Goal: Information Seeking & Learning: Learn about a topic

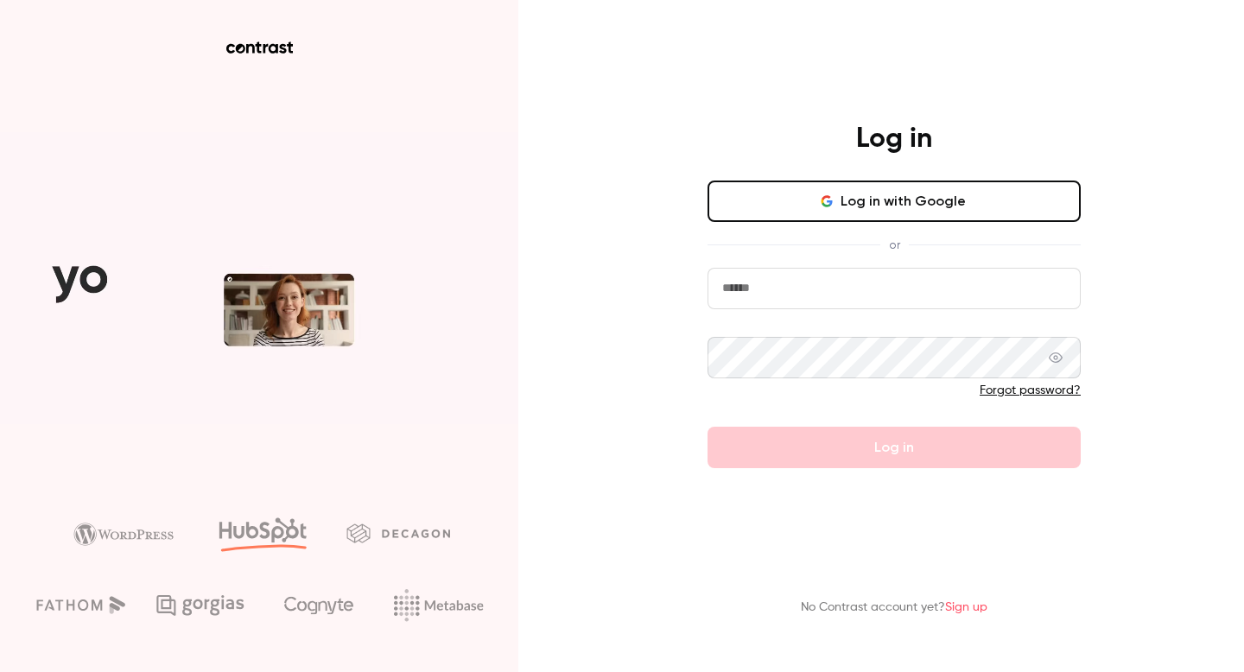
click at [809, 292] on input "email" at bounding box center [893, 288] width 373 height 41
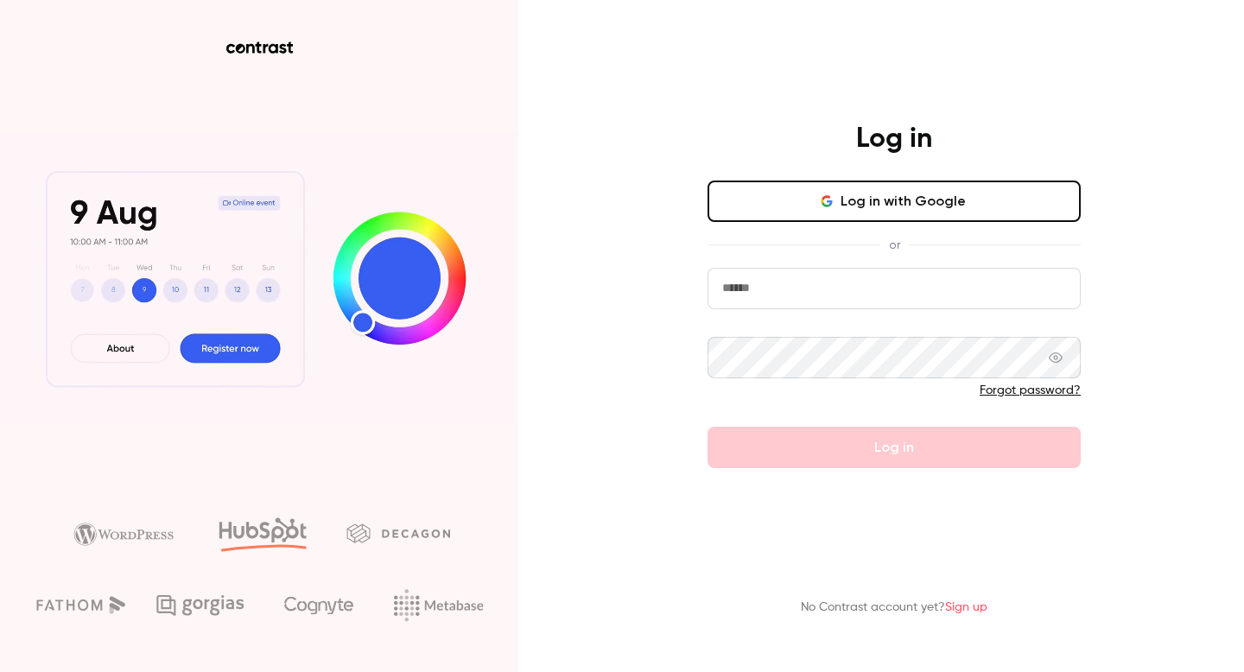
type input "**********"
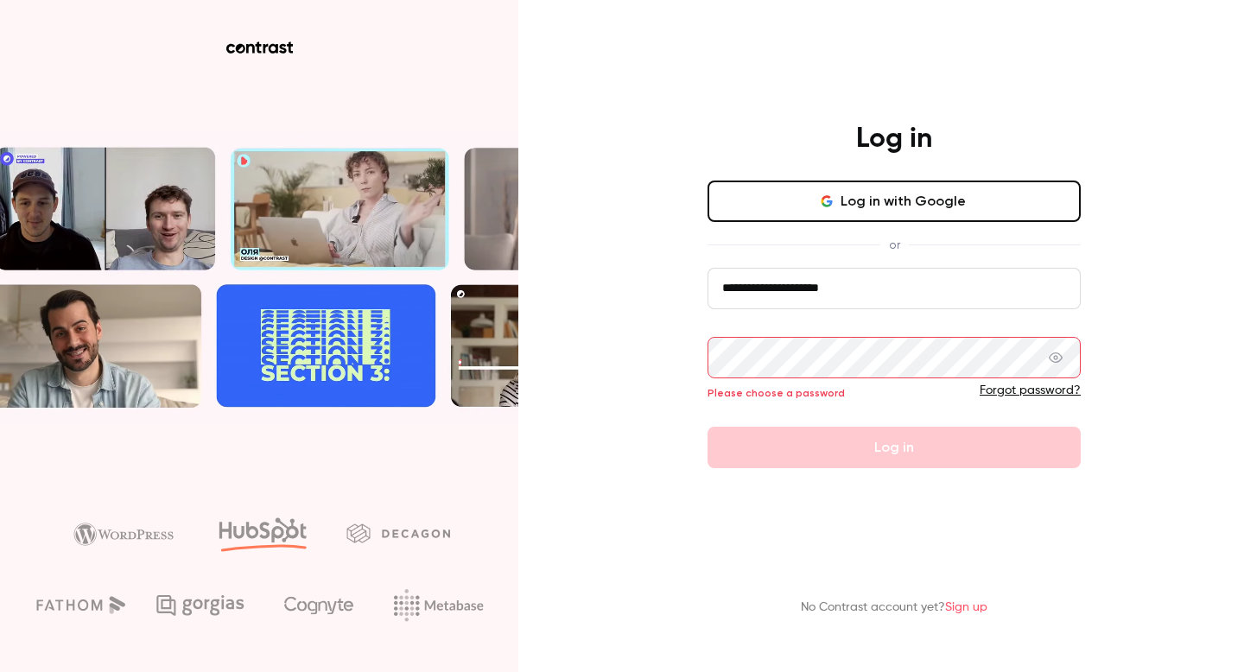
click at [797, 286] on input "**********" at bounding box center [893, 288] width 373 height 41
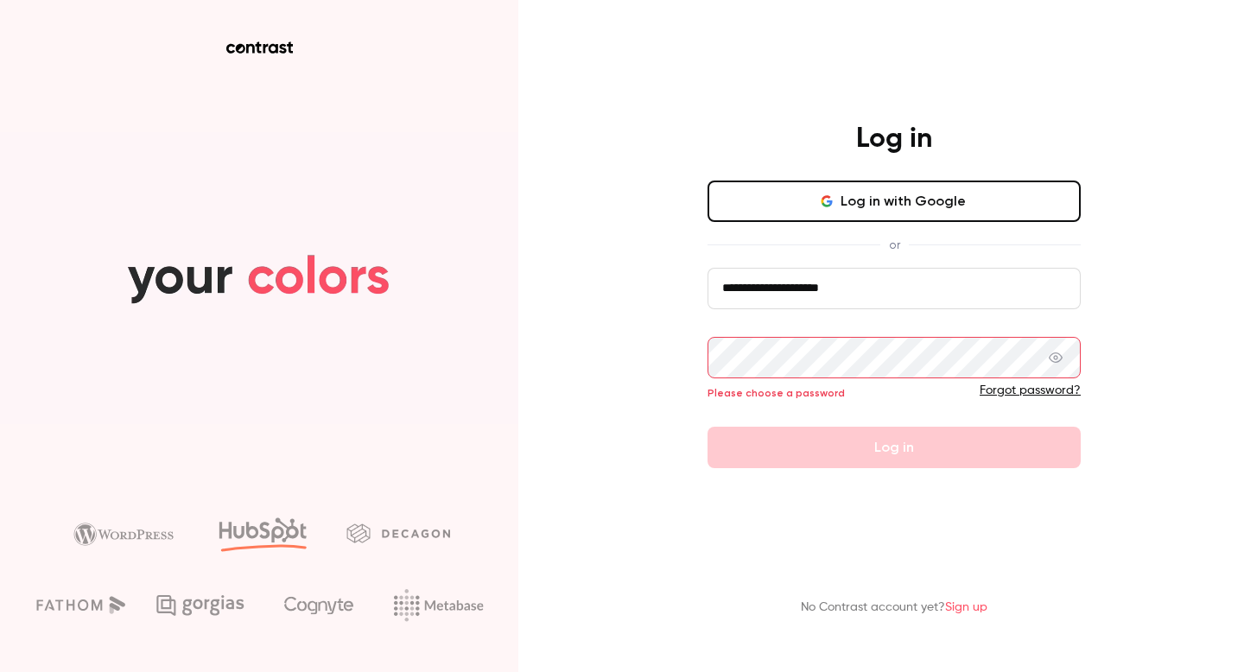
click at [903, 185] on button "Log in with Google" at bounding box center [893, 200] width 373 height 41
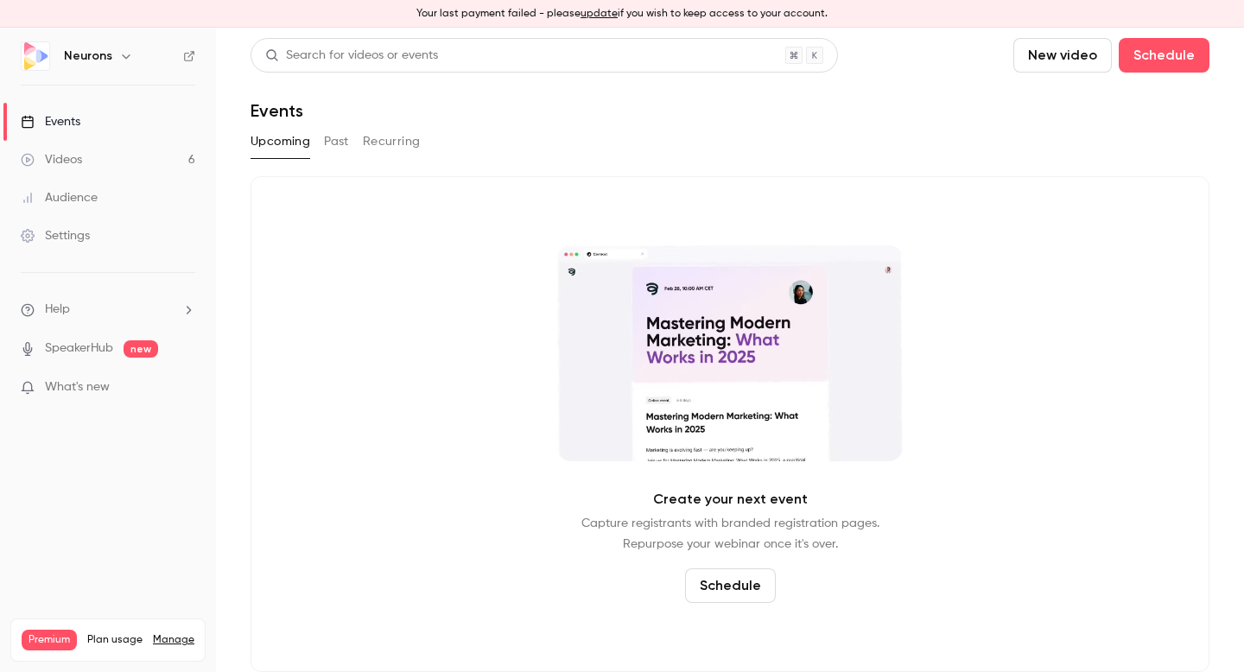
click at [82, 161] on link "Videos 6" at bounding box center [108, 160] width 216 height 38
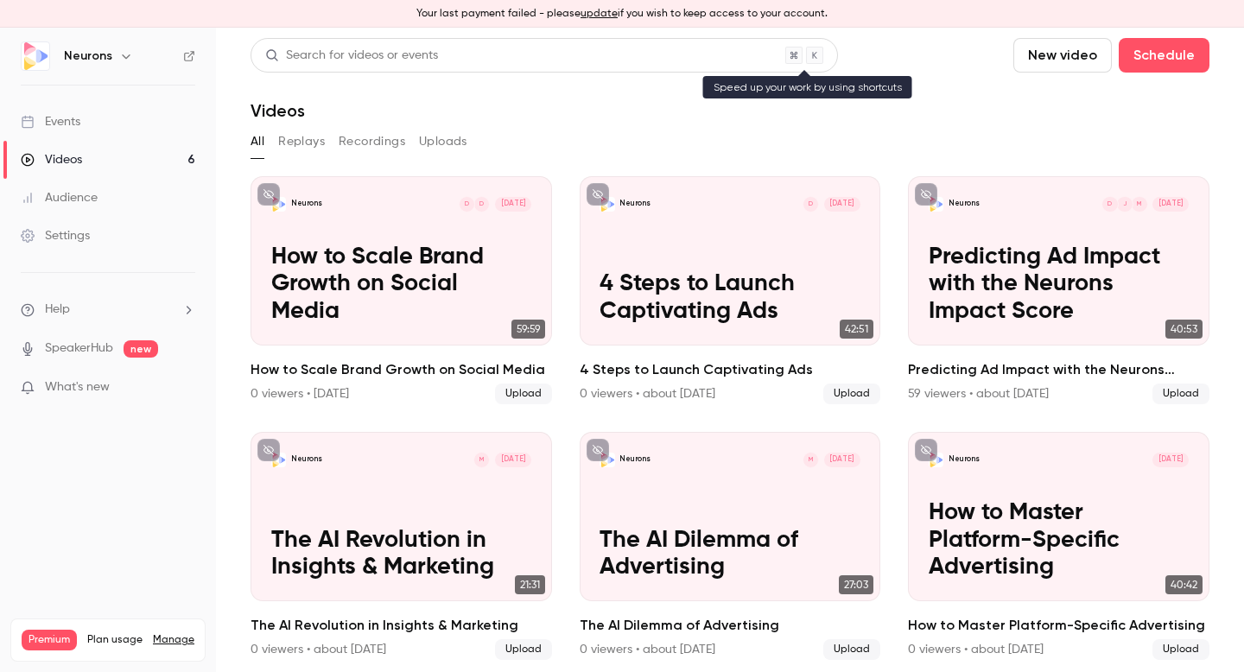
scroll to position [9, 0]
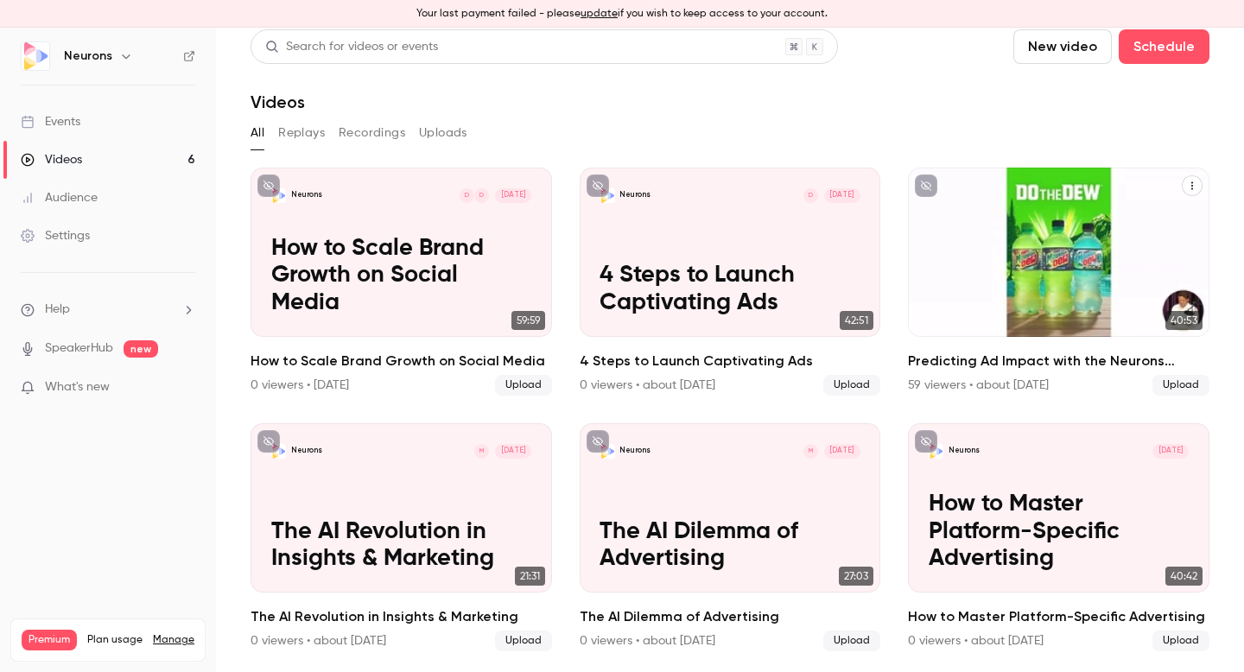
click at [981, 363] on h2 "Predicting Ad Impact with the Neurons Impact Score" at bounding box center [1058, 361] width 301 height 21
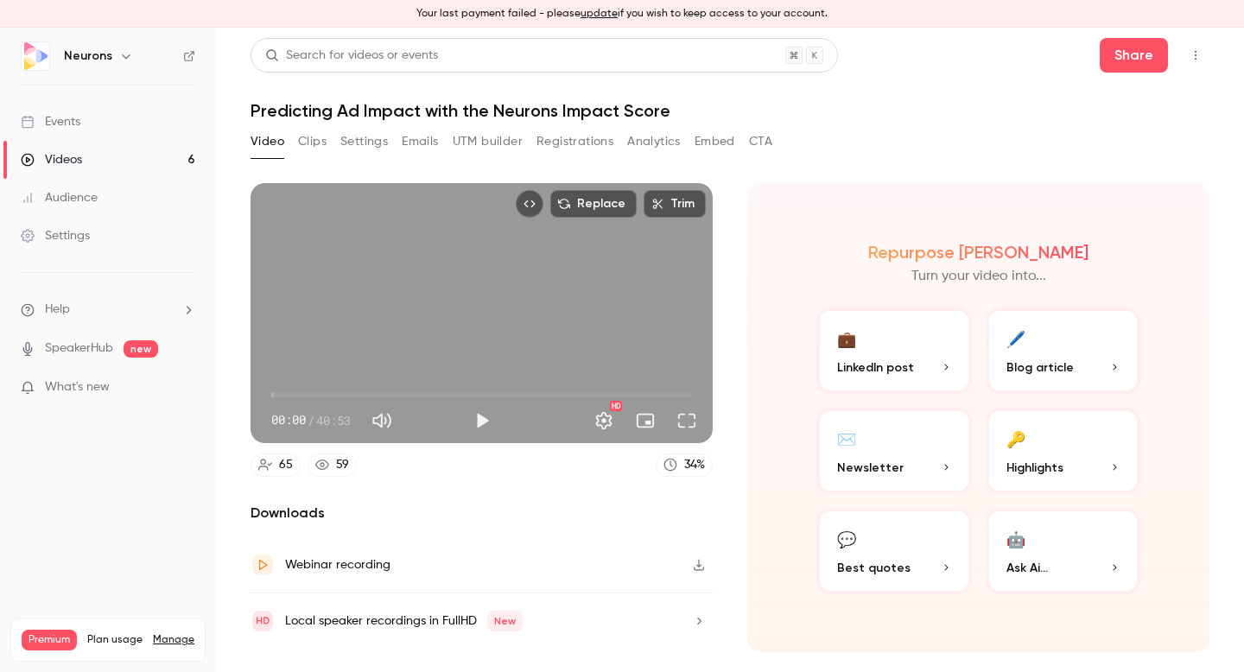
click at [591, 135] on button "Registrations" at bounding box center [574, 142] width 77 height 28
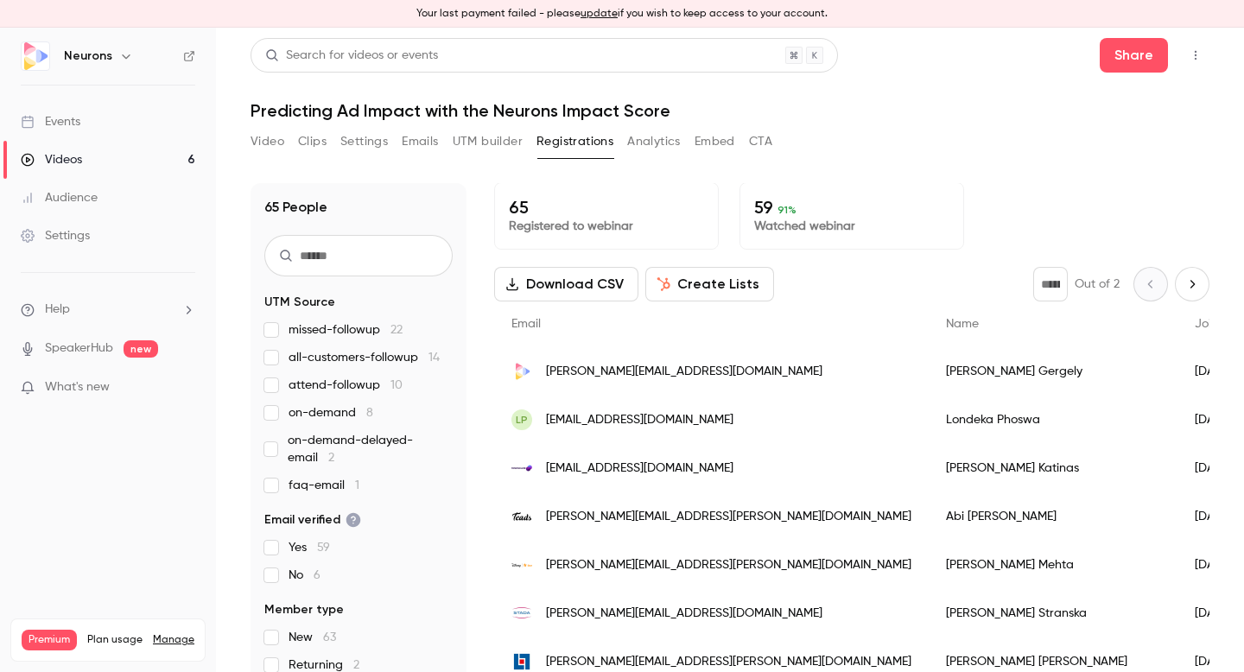
click at [700, 370] on div "[PERSON_NAME][EMAIL_ADDRESS][DOMAIN_NAME]" at bounding box center [711, 371] width 434 height 48
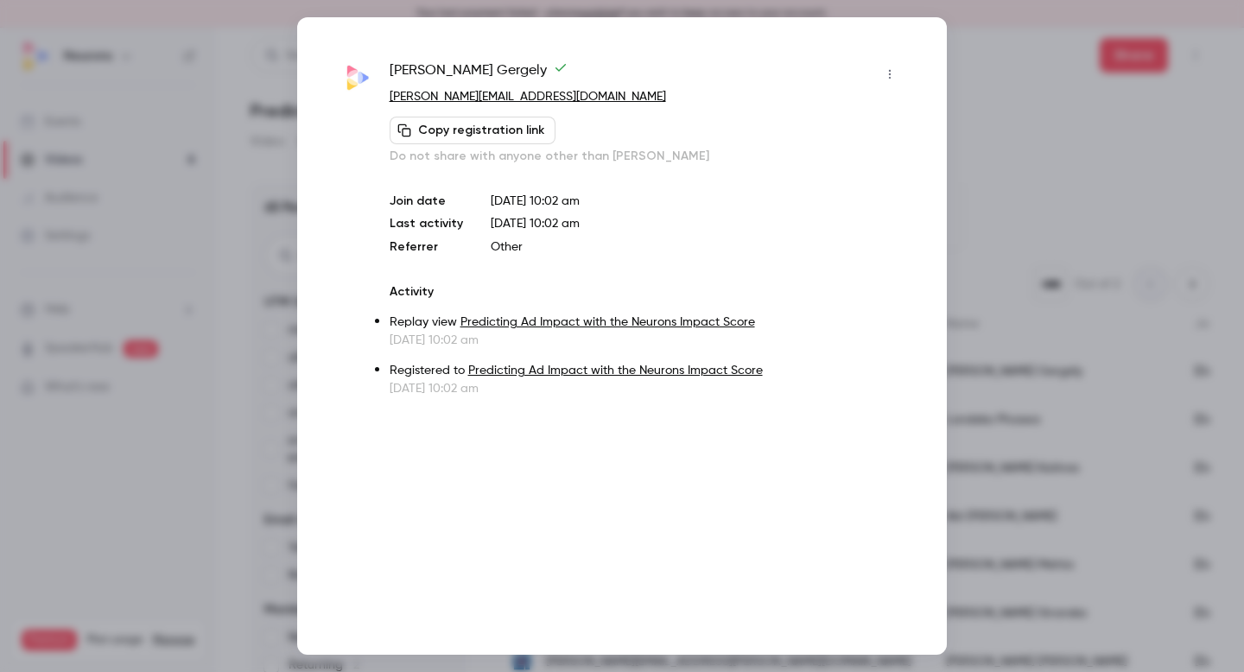
click at [1118, 134] on div at bounding box center [622, 336] width 1244 height 672
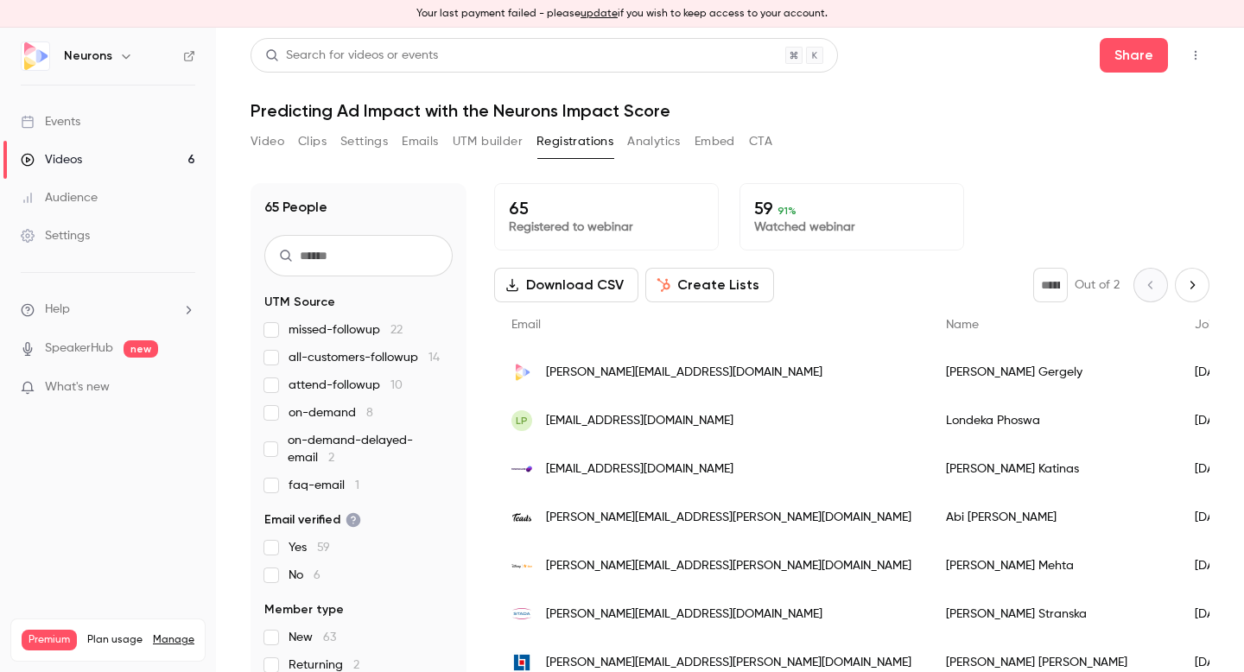
click at [120, 397] on li "What's new" at bounding box center [108, 389] width 174 height 22
click at [88, 388] on span "What's new" at bounding box center [77, 387] width 65 height 18
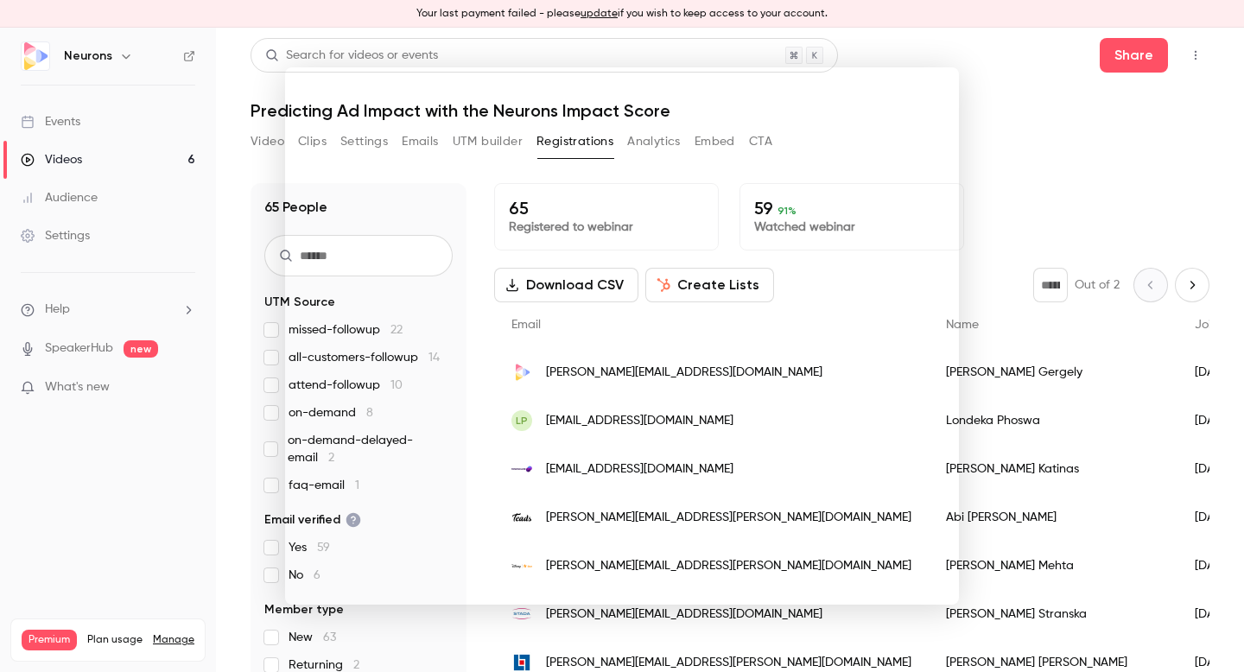
click at [1042, 203] on div at bounding box center [622, 336] width 1244 height 672
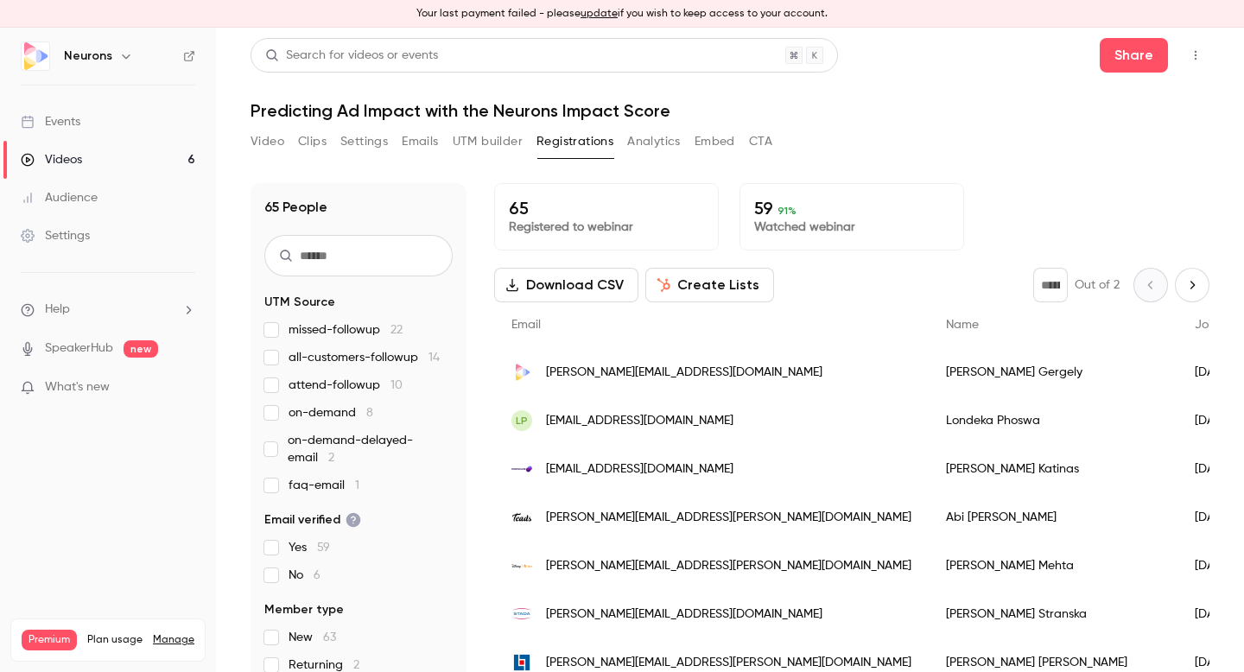
click at [603, 11] on button "update" at bounding box center [598, 14] width 37 height 16
